Goal: Task Accomplishment & Management: Use online tool/utility

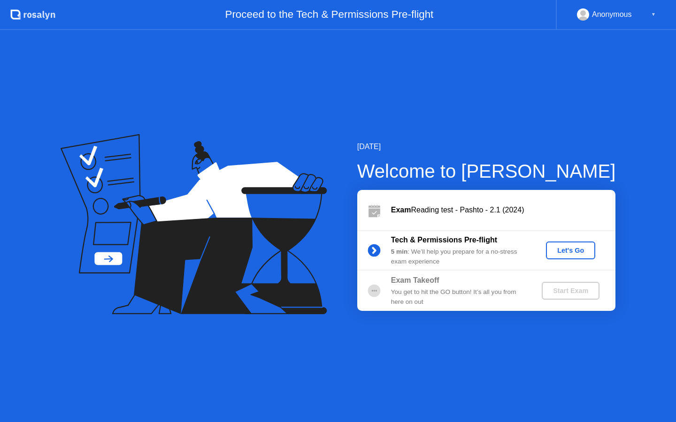
click at [580, 249] on div "Let's Go" at bounding box center [570, 251] width 42 height 8
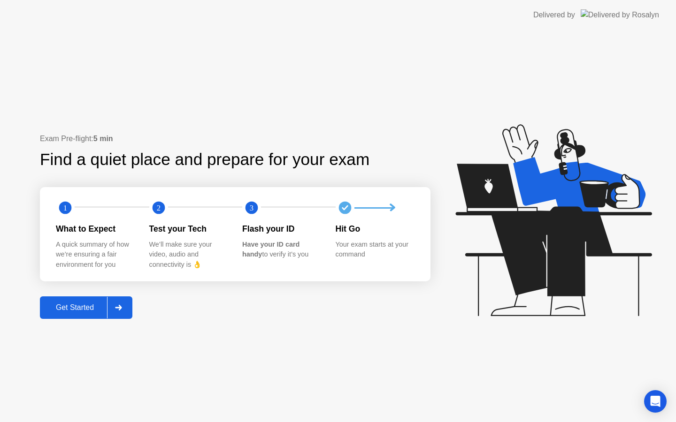
click at [75, 309] on div "Get Started" at bounding box center [75, 308] width 64 height 8
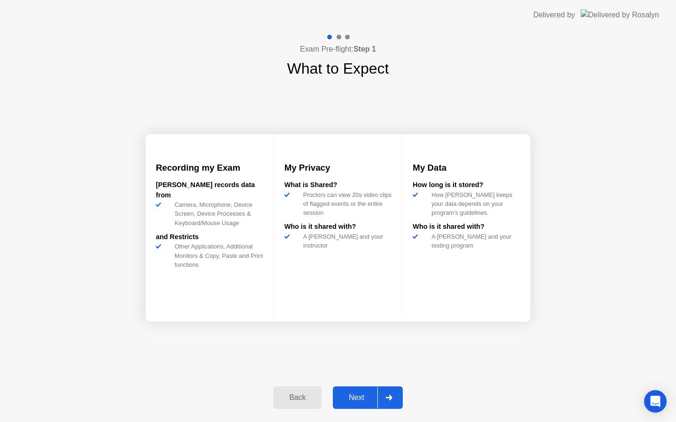
click at [353, 395] on div "Next" at bounding box center [356, 398] width 42 height 8
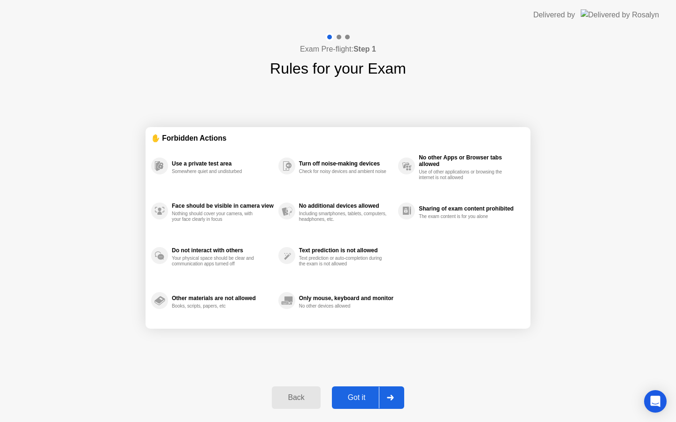
click at [353, 395] on div "Got it" at bounding box center [357, 398] width 44 height 8
select select "**********"
select select "*******"
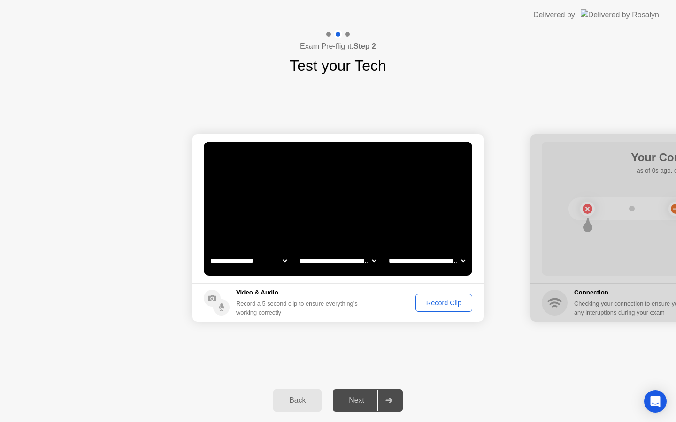
click at [441, 308] on button "Record Clip" at bounding box center [443, 303] width 57 height 18
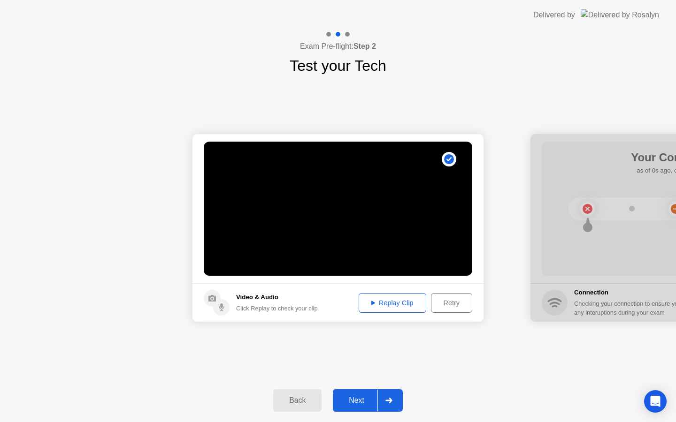
click at [359, 401] on div "Next" at bounding box center [356, 400] width 42 height 8
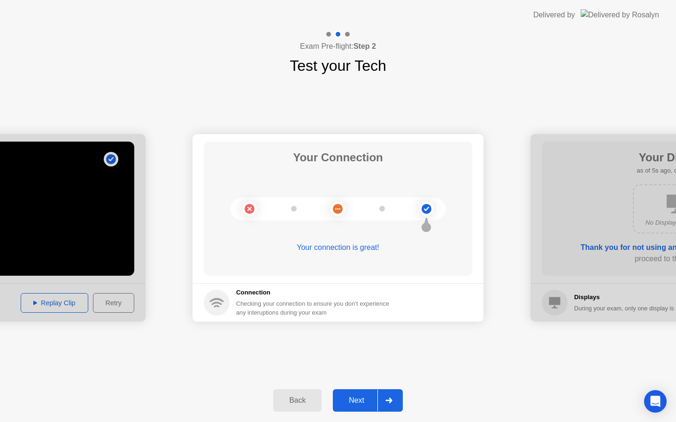
click at [361, 407] on button "Next" at bounding box center [368, 400] width 70 height 23
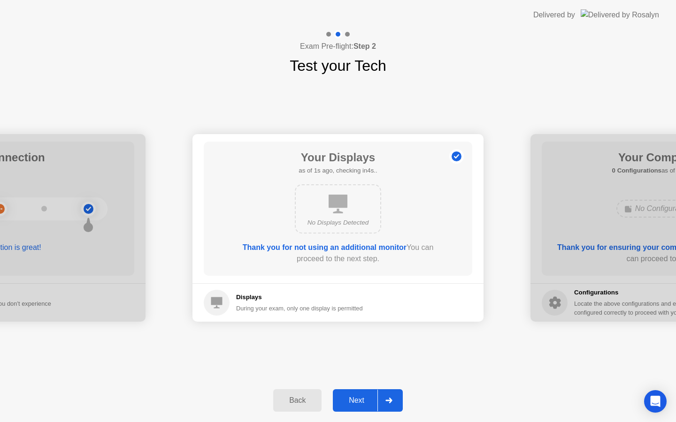
click at [361, 408] on button "Next" at bounding box center [368, 400] width 70 height 23
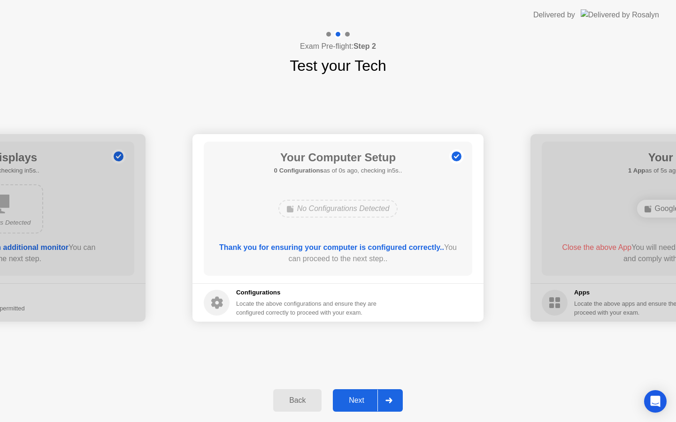
click at [362, 408] on button "Next" at bounding box center [368, 400] width 70 height 23
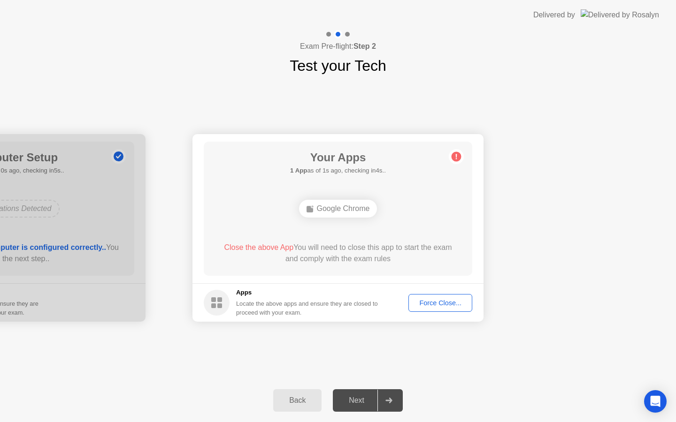
click at [422, 309] on button "Force Close..." at bounding box center [440, 303] width 64 height 18
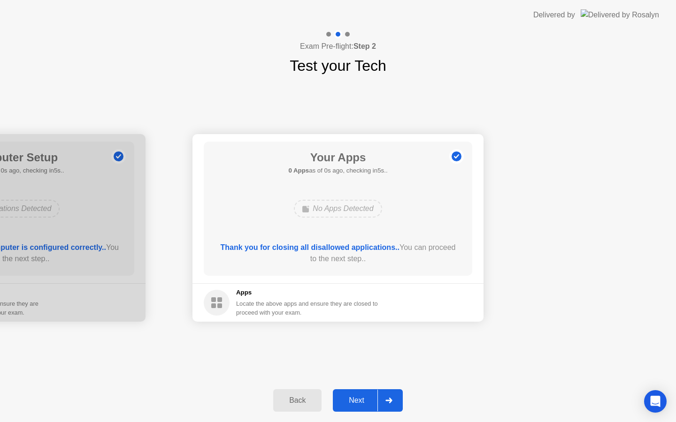
click at [356, 399] on div "Next" at bounding box center [356, 400] width 42 height 8
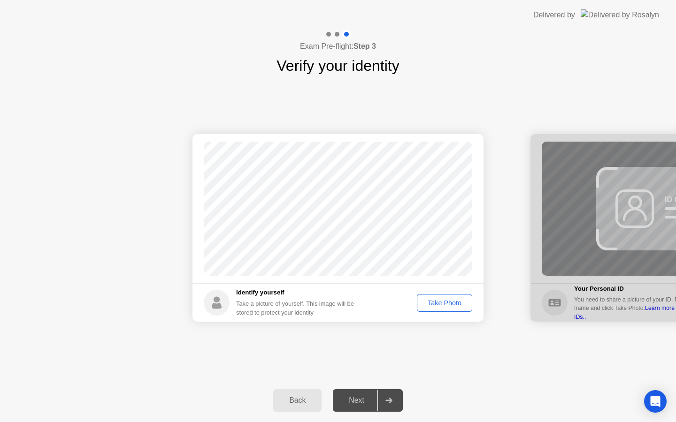
click at [433, 308] on button "Take Photo" at bounding box center [444, 303] width 55 height 18
click at [359, 405] on div "Next" at bounding box center [356, 400] width 42 height 8
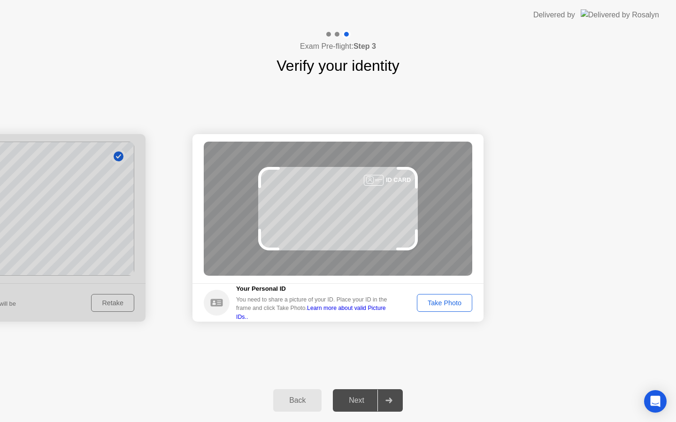
click at [444, 299] on div "Take Photo" at bounding box center [444, 303] width 49 height 8
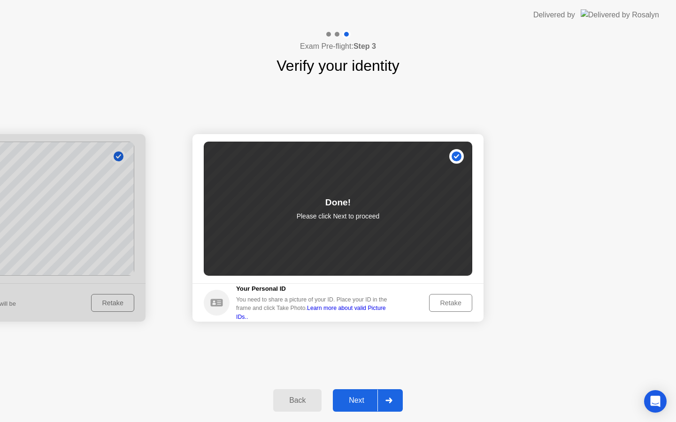
click at [351, 406] on button "Next" at bounding box center [368, 400] width 70 height 23
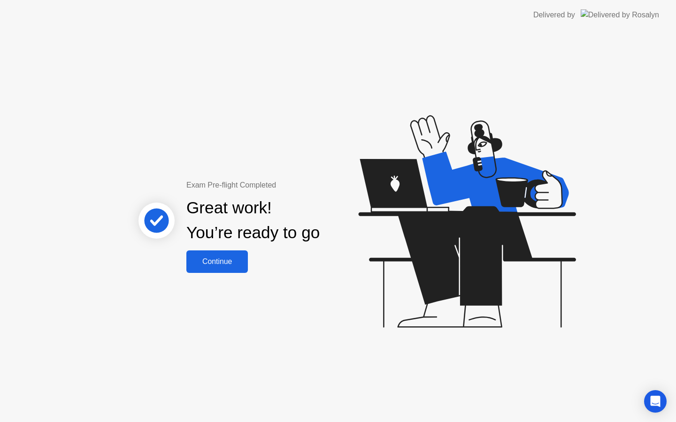
click at [218, 266] on div "Continue" at bounding box center [217, 262] width 56 height 8
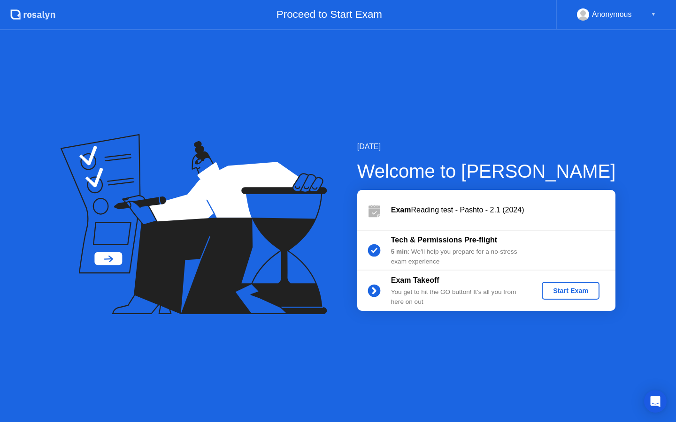
click at [561, 291] on div "Start Exam" at bounding box center [570, 291] width 50 height 8
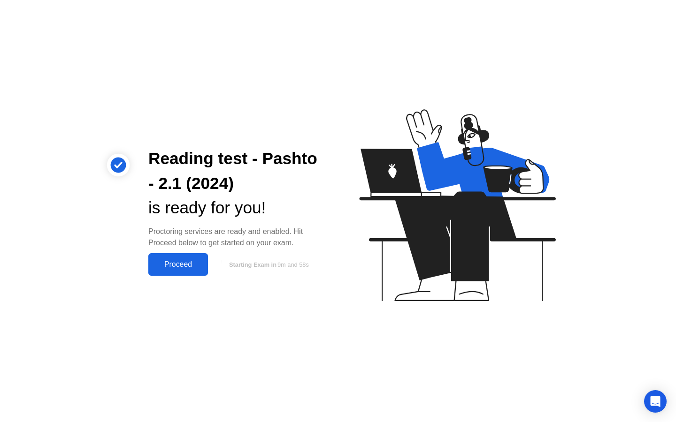
click at [174, 269] on div "Proceed" at bounding box center [178, 264] width 54 height 8
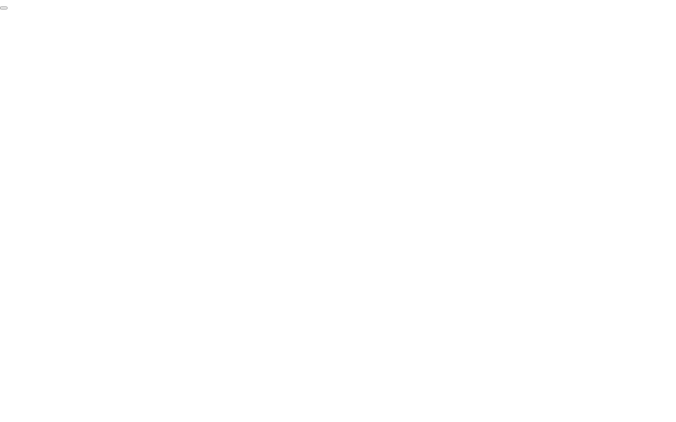
click div "End Proctoring Session"
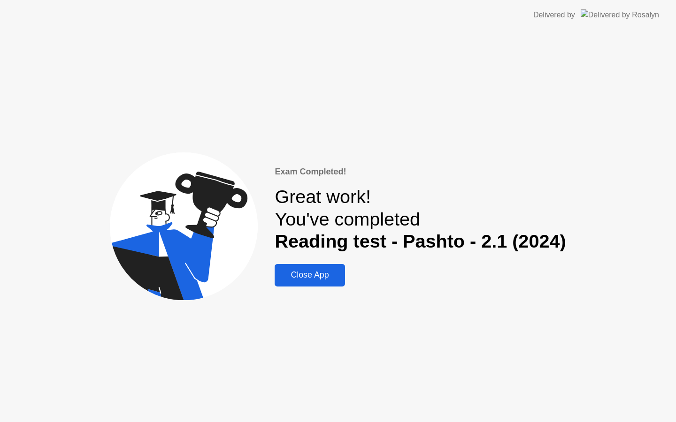
click at [304, 270] on div "Close App" at bounding box center [309, 275] width 64 height 10
